Goal: Task Accomplishment & Management: Use online tool/utility

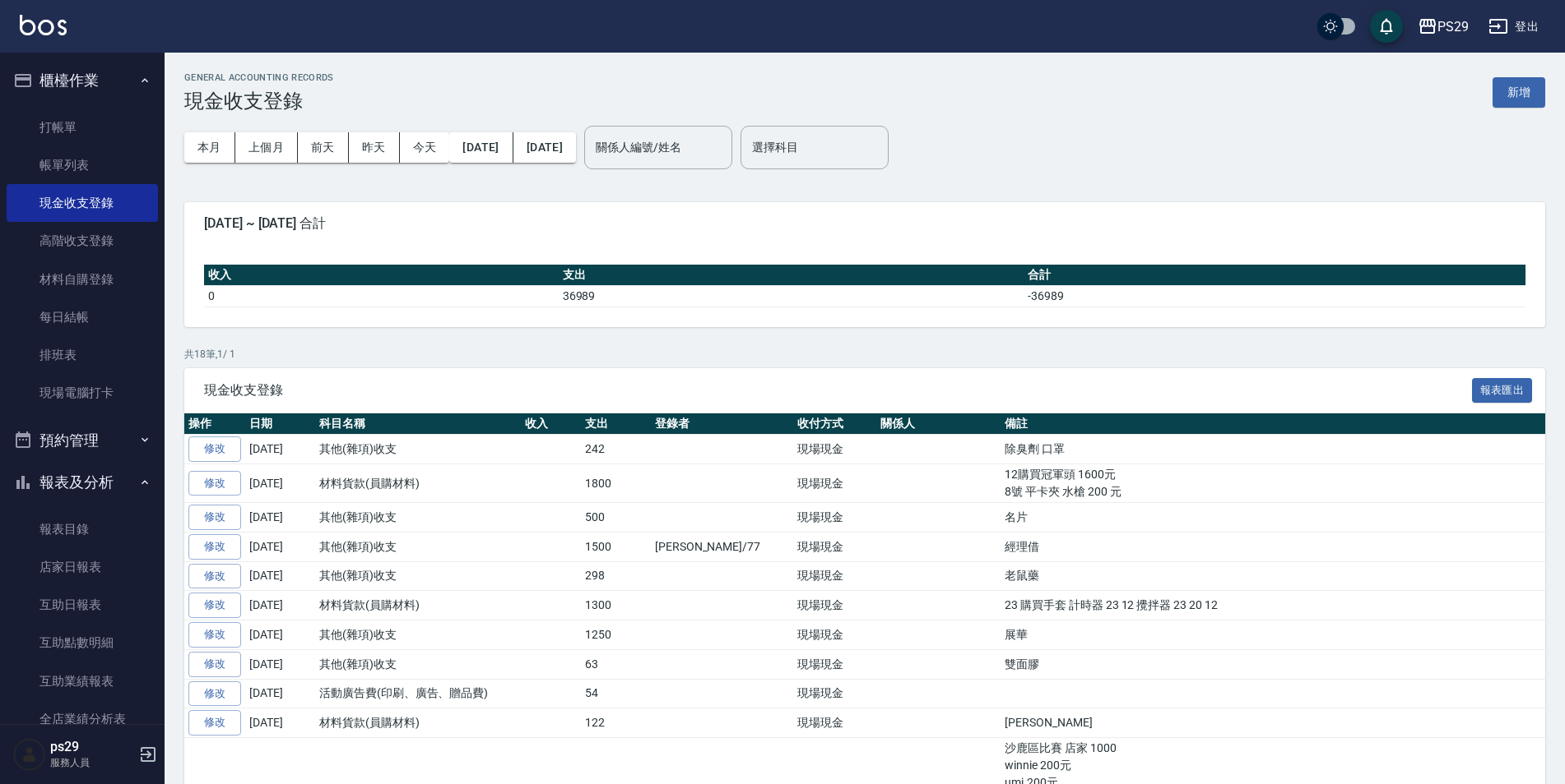
click at [22, 28] on img at bounding box center [43, 24] width 47 height 21
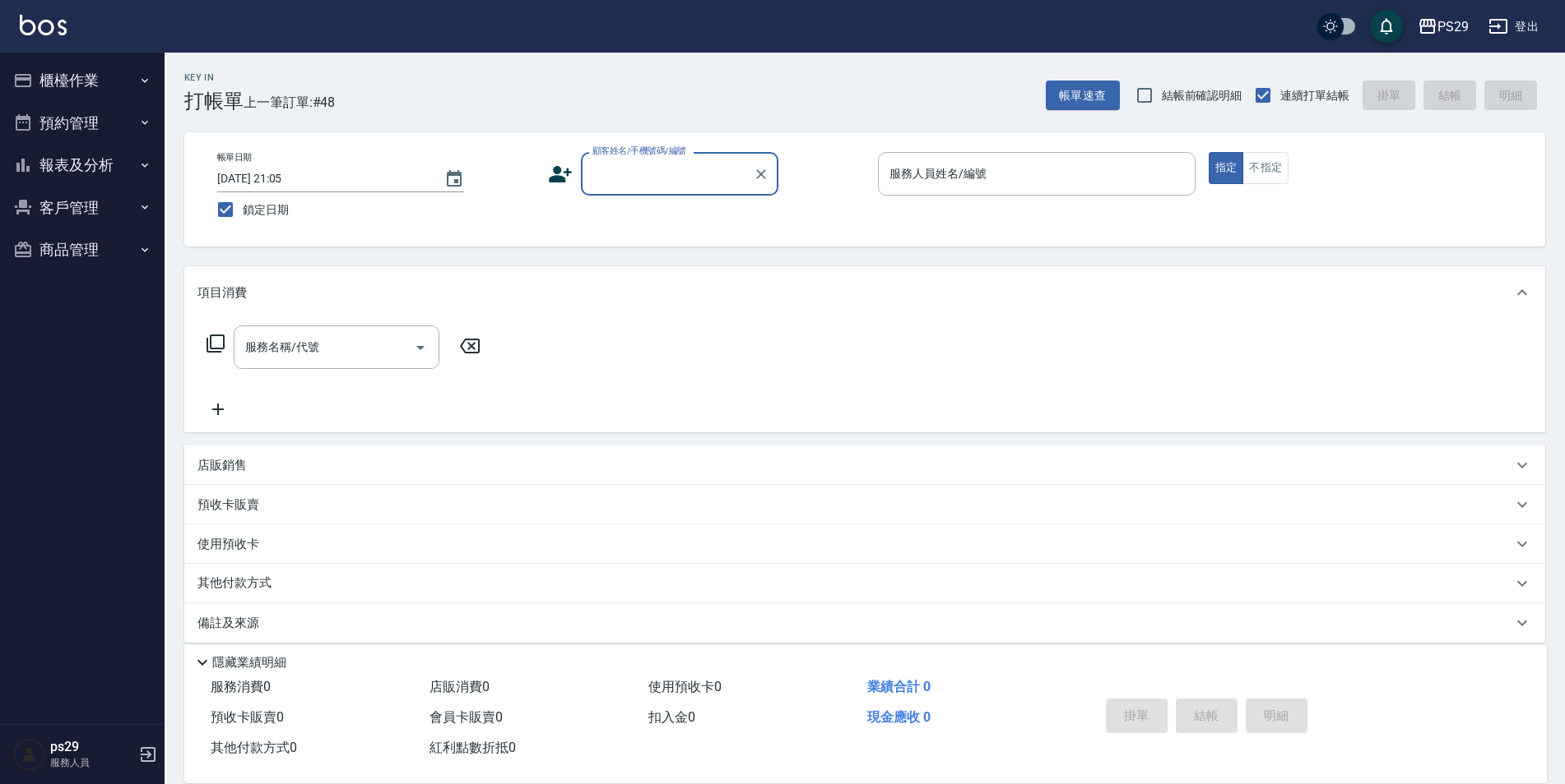
click at [29, 33] on img at bounding box center [43, 24] width 47 height 21
click at [132, 169] on button "報表及分析" at bounding box center [82, 165] width 152 height 43
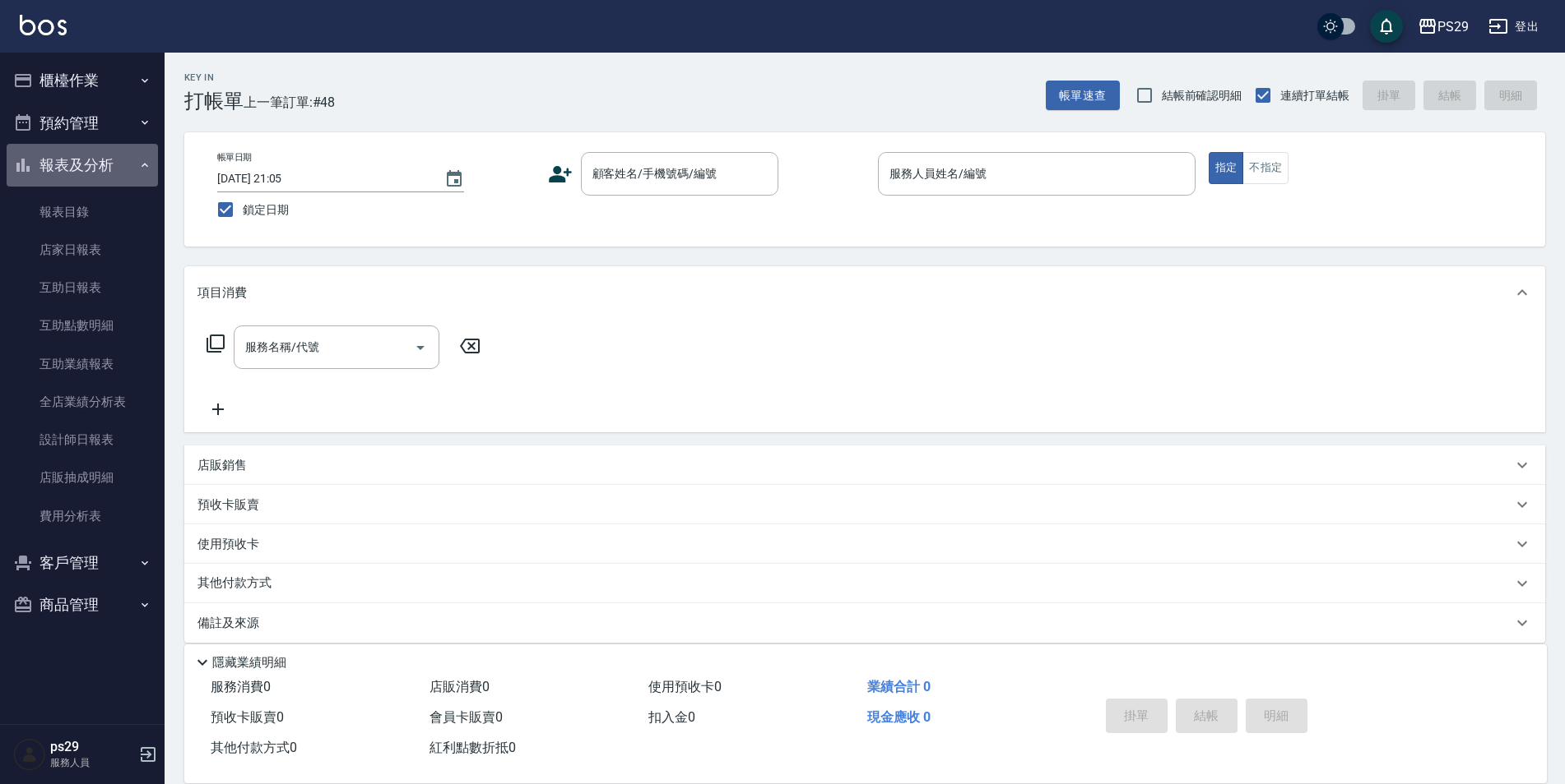
click at [120, 156] on button "報表及分析" at bounding box center [82, 165] width 152 height 43
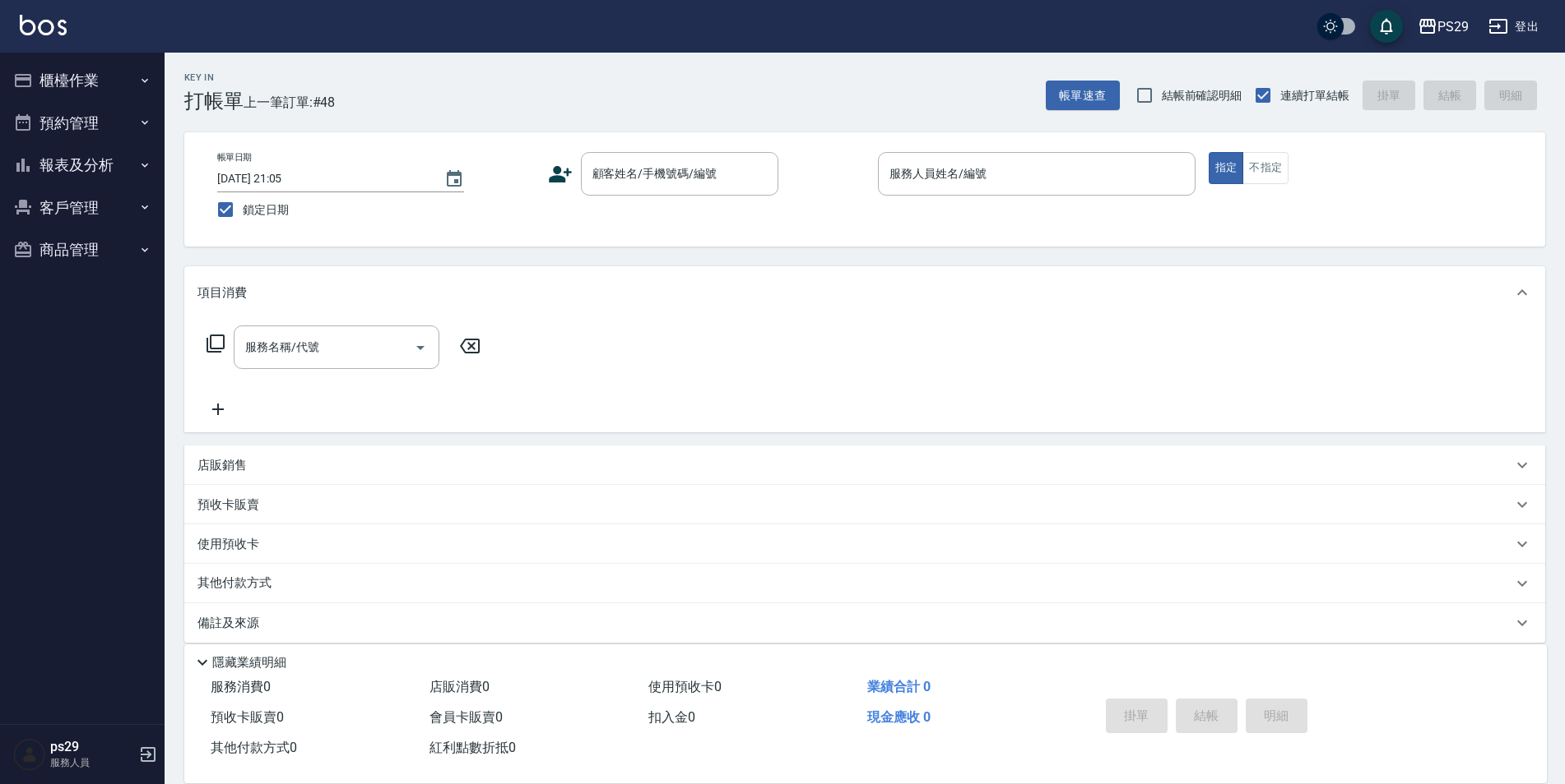
click at [41, 31] on img at bounding box center [43, 24] width 47 height 21
type input "[DATE] 23:59"
